Goal: Task Accomplishment & Management: Complete application form

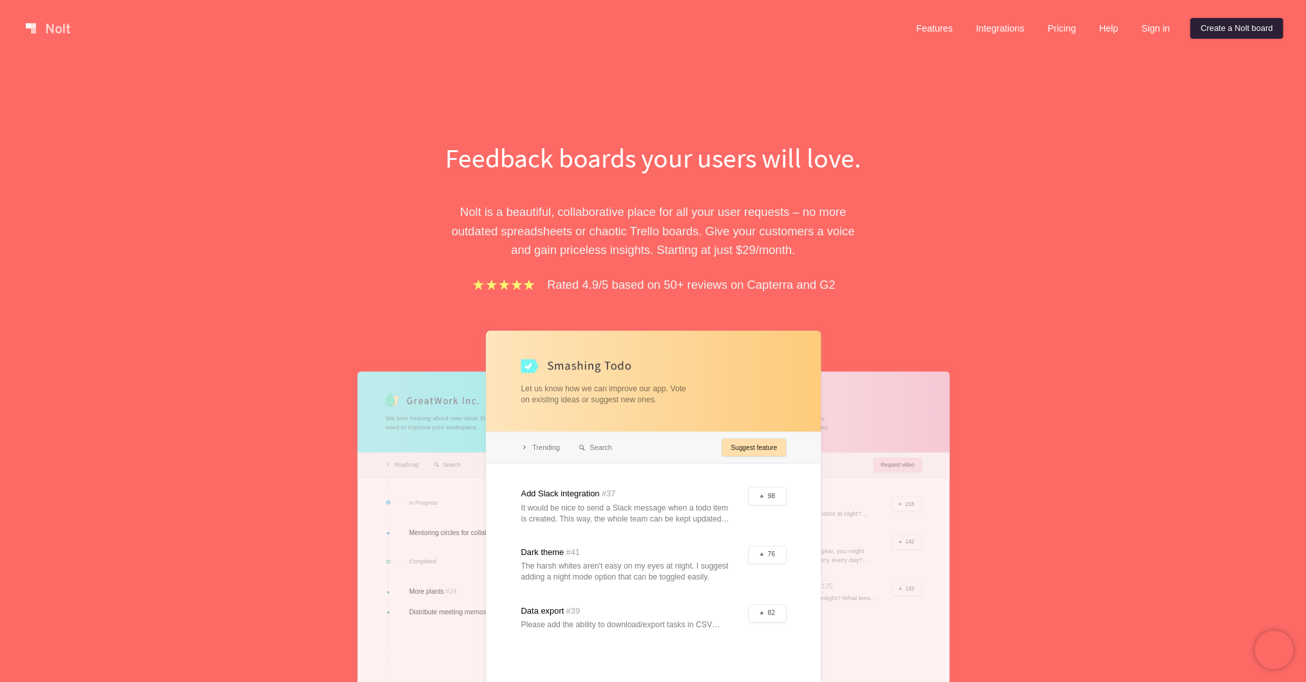
click at [1214, 32] on link "Create a Nolt board" at bounding box center [1236, 28] width 93 height 21
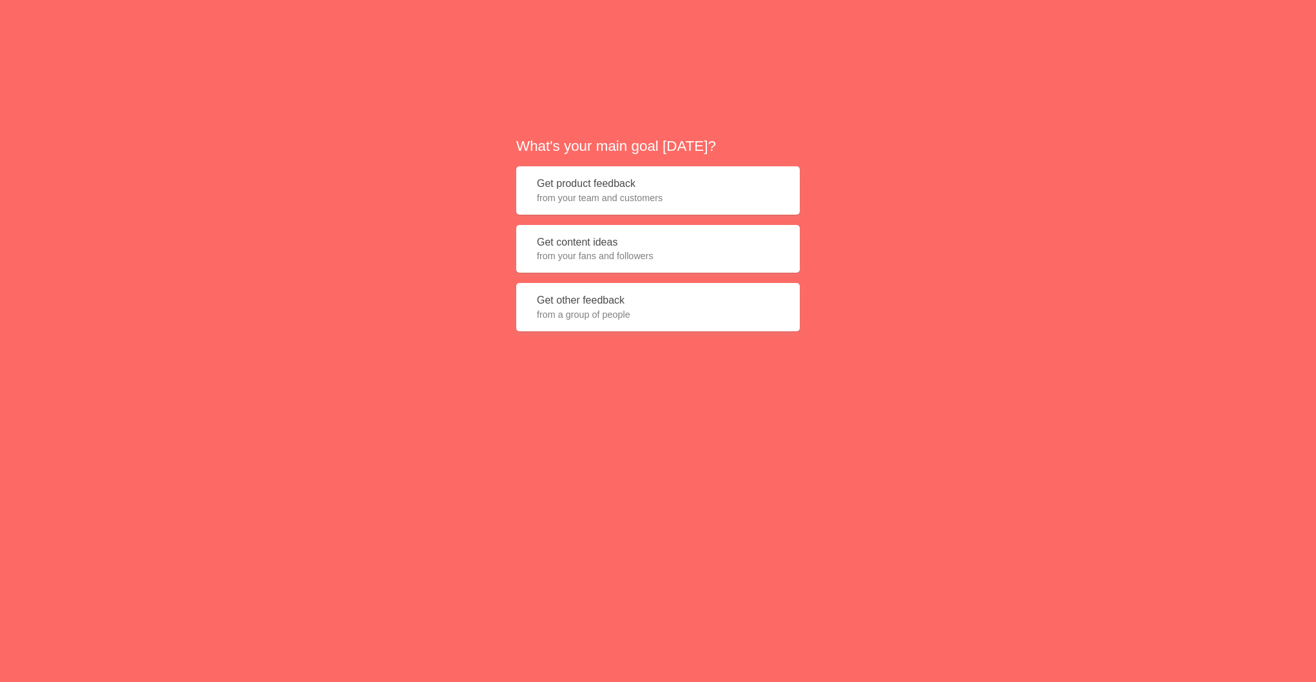
click at [650, 191] on span "from your team and customers" at bounding box center [658, 197] width 242 height 13
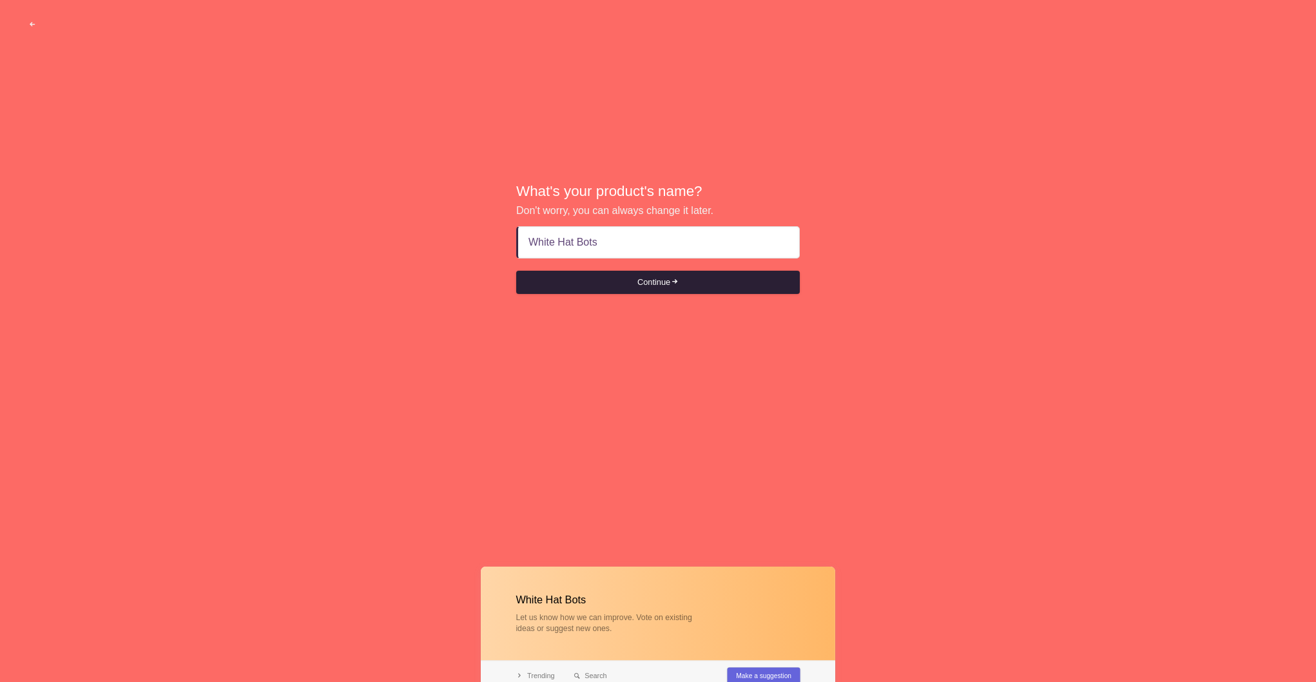
click at [660, 287] on button "Continue" at bounding box center [658, 282] width 284 height 23
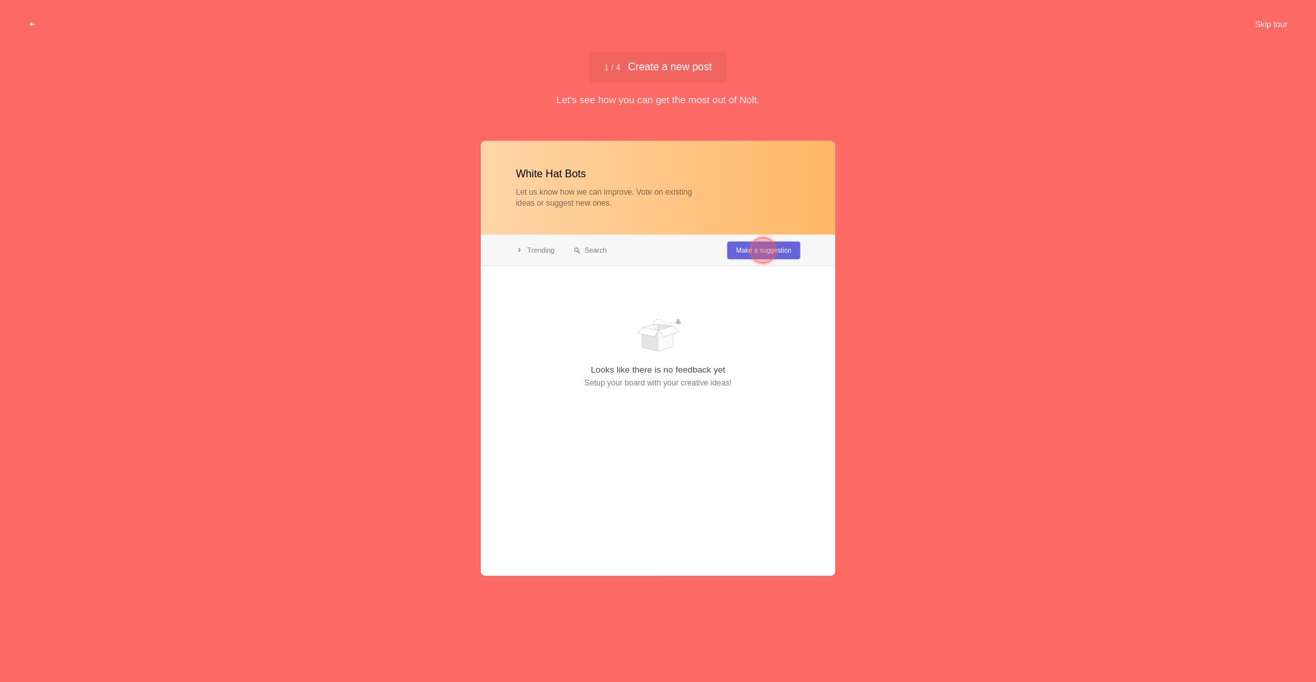
type input "White Hat Bots"
click at [766, 247] on div at bounding box center [763, 250] width 26 height 26
click at [564, 301] on div at bounding box center [565, 303] width 26 height 26
click at [562, 300] on div at bounding box center [565, 303] width 26 height 26
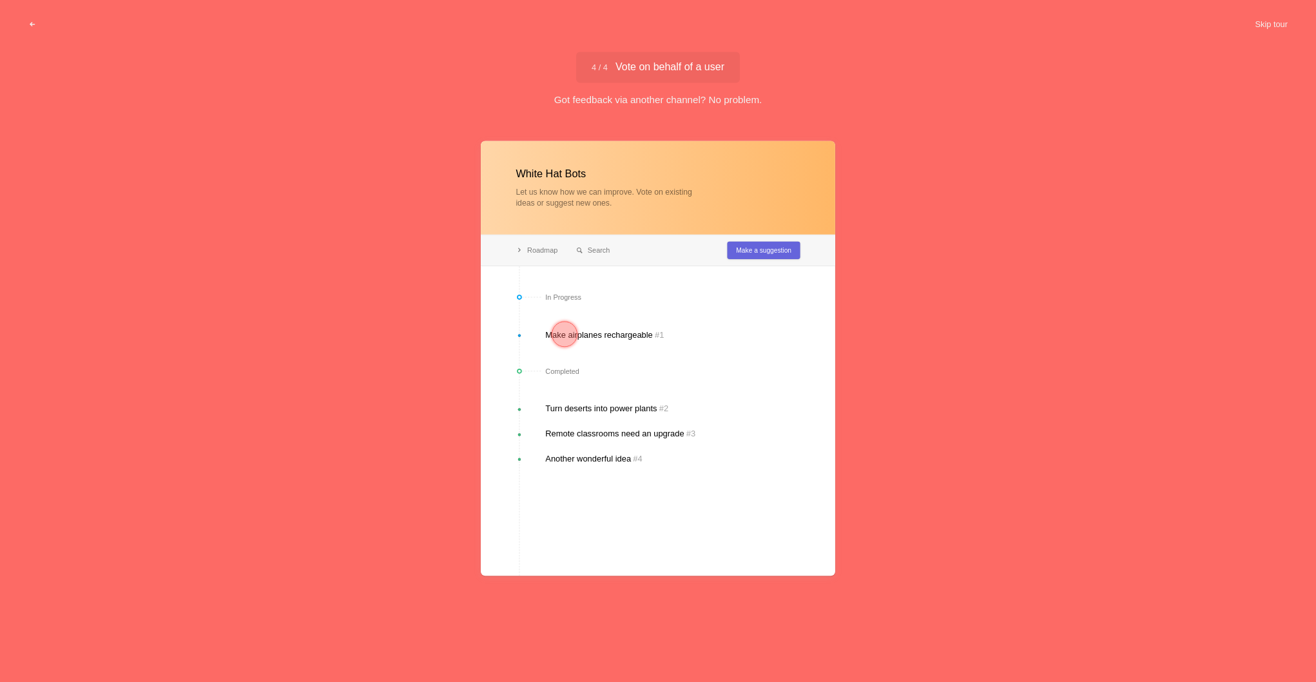
click at [576, 334] on div at bounding box center [565, 334] width 26 height 26
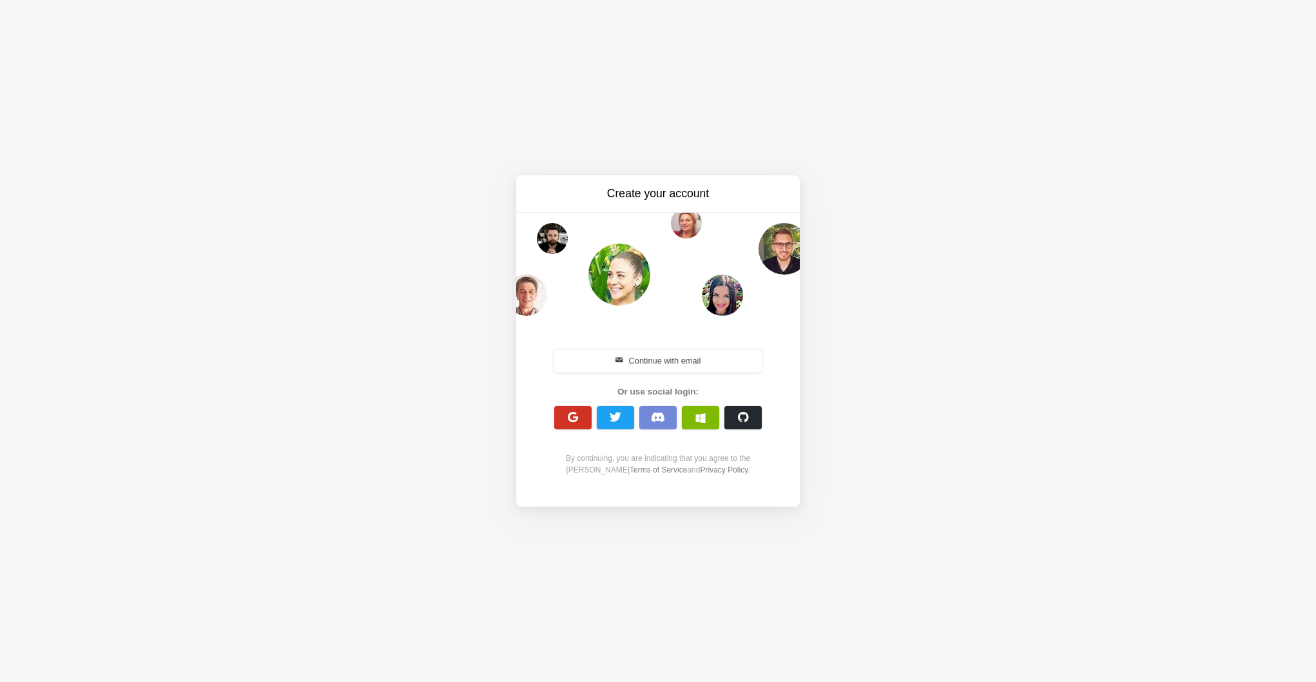
click at [578, 423] on button "button" at bounding box center [572, 417] width 37 height 23
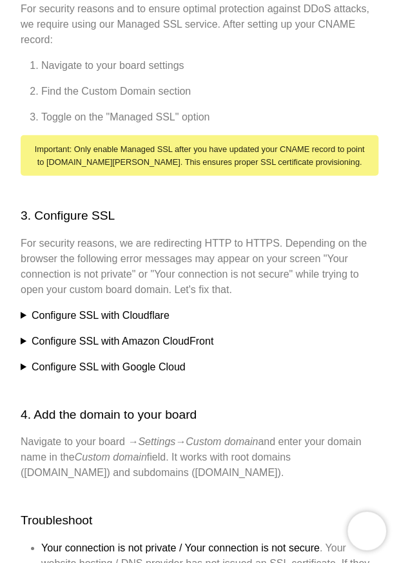
scroll to position [743, 0]
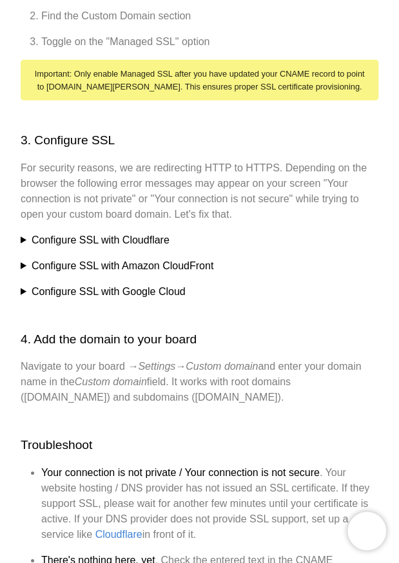
click at [73, 233] on summary "Configure SSL with Cloudflare" at bounding box center [200, 240] width 358 height 15
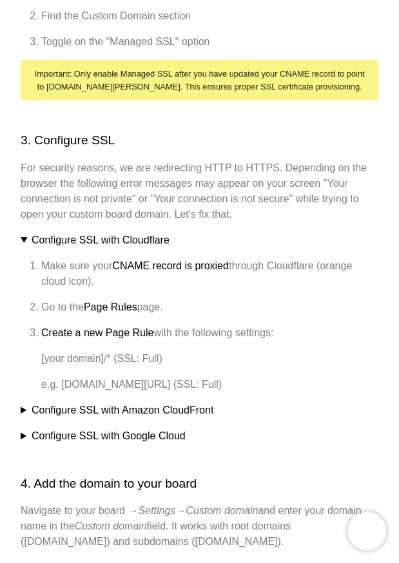
click at [137, 327] on strong "Create a new Page Rule" at bounding box center [97, 332] width 112 height 11
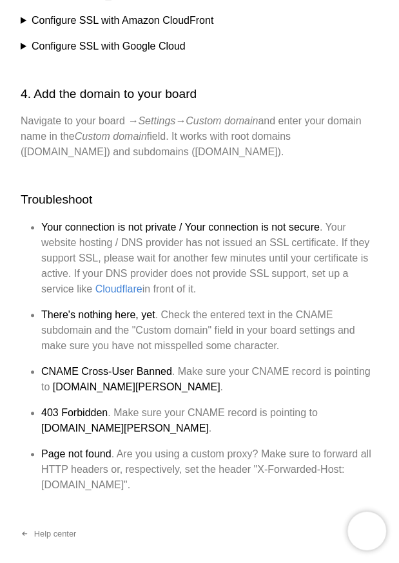
scroll to position [1136, 0]
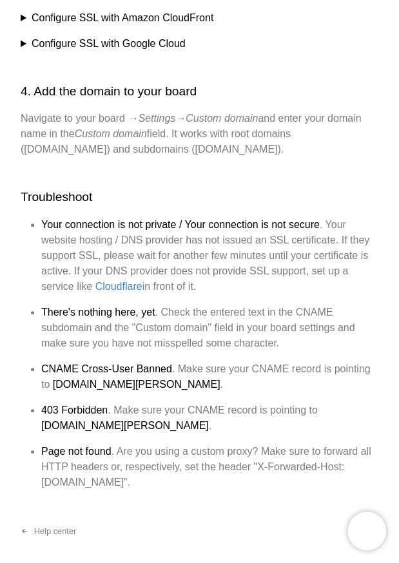
click at [304, 305] on li "There's nothing here, yet . Check the entered text in the CNAME subdomain and t…" at bounding box center [209, 328] width 337 height 46
click at [280, 302] on ul "Your connection is not private / Your connection is not secure . Your website h…" at bounding box center [200, 353] width 358 height 273
click at [186, 362] on li "CNAME Cross-User Banned . Make sure your CNAME record is pointing to cname.nolt…" at bounding box center [209, 377] width 337 height 31
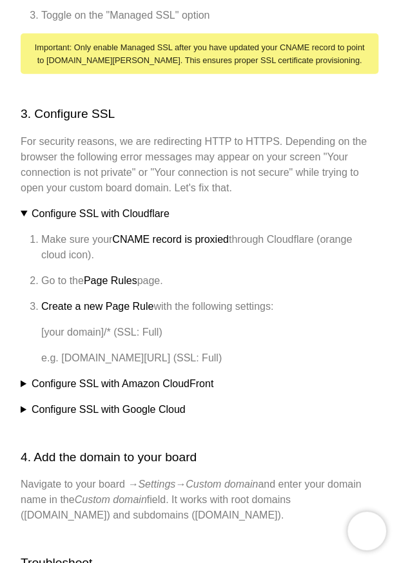
scroll to position [749, 0]
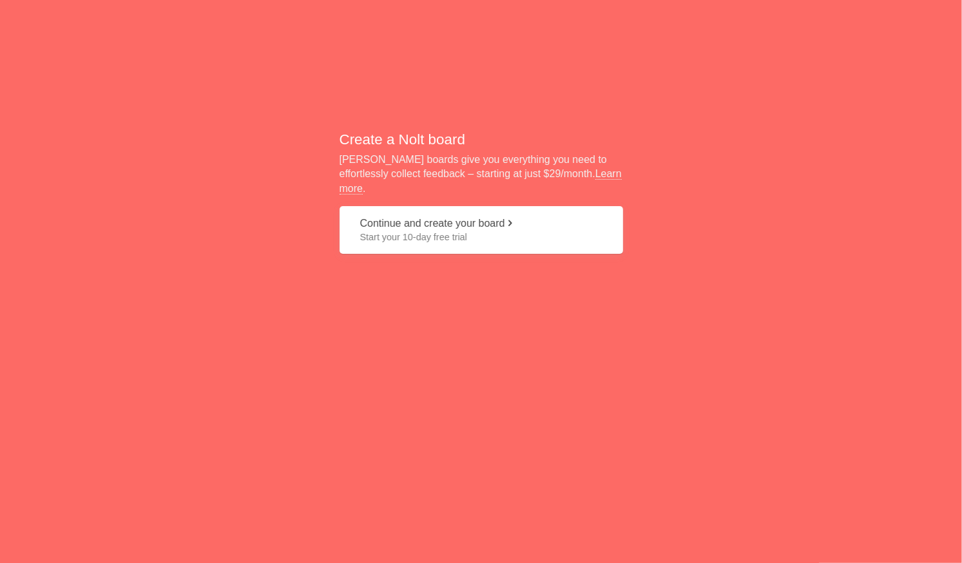
click at [476, 231] on span "Start your 10-day free trial" at bounding box center [481, 237] width 242 height 13
